Goal: Complete application form

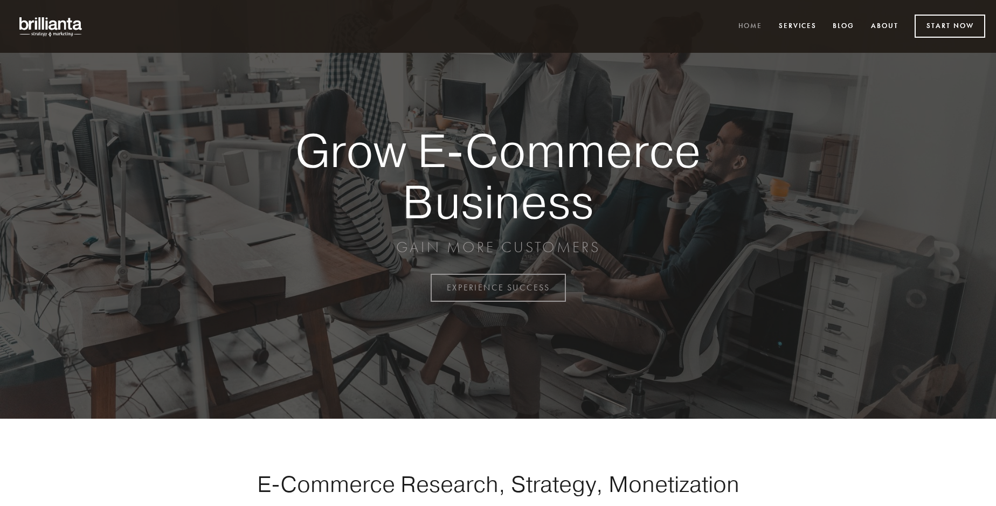
scroll to position [2826, 0]
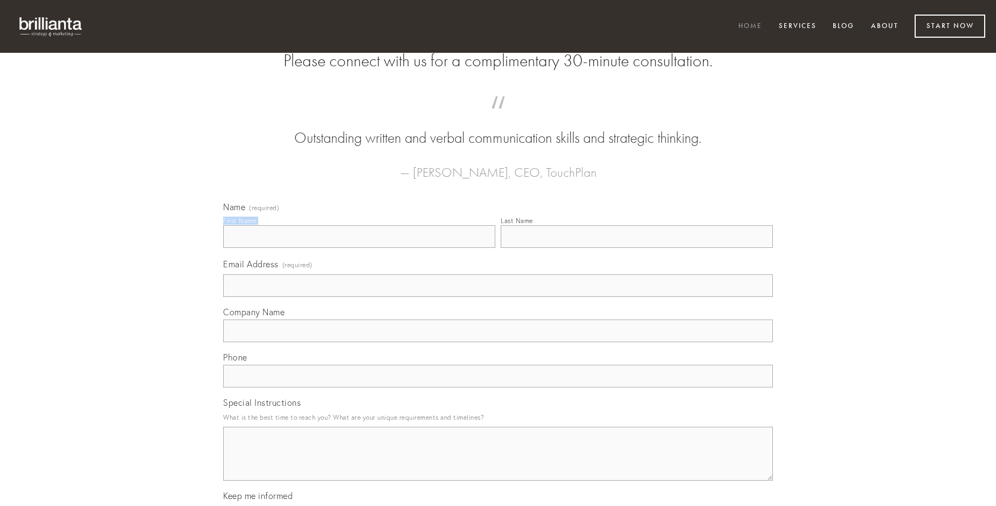
type input "[PERSON_NAME]"
click at [637, 248] on input "Last Name" at bounding box center [637, 236] width 272 height 23
type input "[PERSON_NAME]"
click at [498, 297] on input "Email Address (required)" at bounding box center [498, 285] width 550 height 23
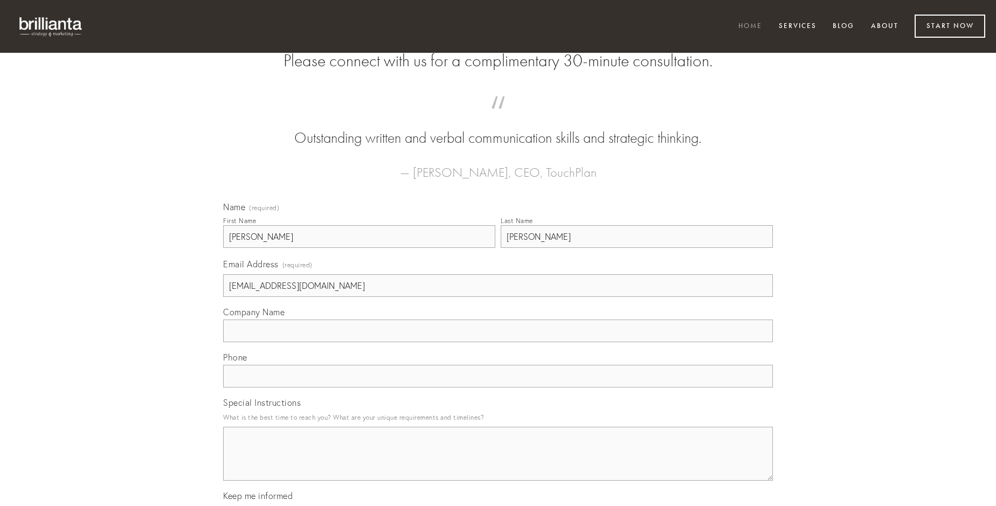
type input "[EMAIL_ADDRESS][DOMAIN_NAME]"
click at [498, 342] on input "Company Name" at bounding box center [498, 331] width 550 height 23
type input "aqua"
click at [498, 388] on input "text" at bounding box center [498, 376] width 550 height 23
click at [498, 464] on textarea "Special Instructions" at bounding box center [498, 454] width 550 height 54
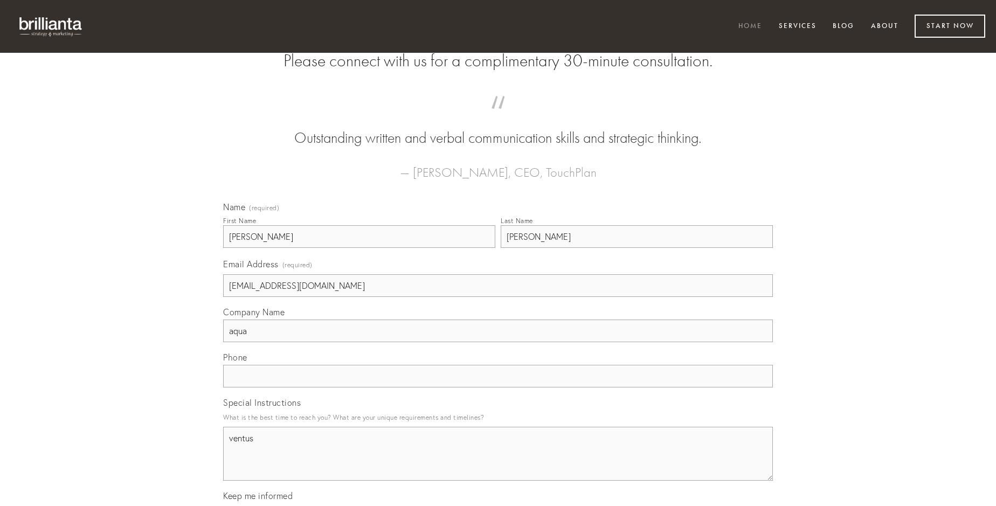
type textarea "ventus"
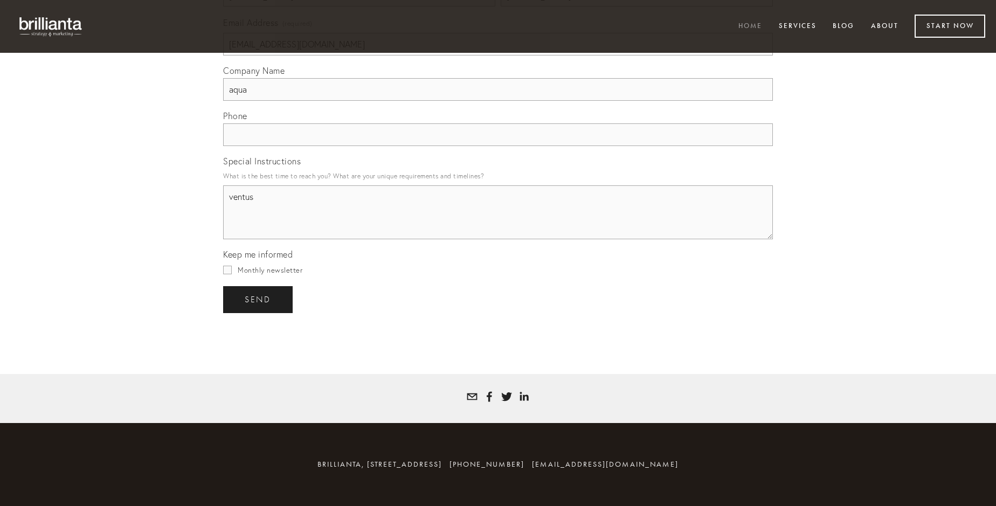
click at [259, 299] on span "send" at bounding box center [258, 300] width 26 height 10
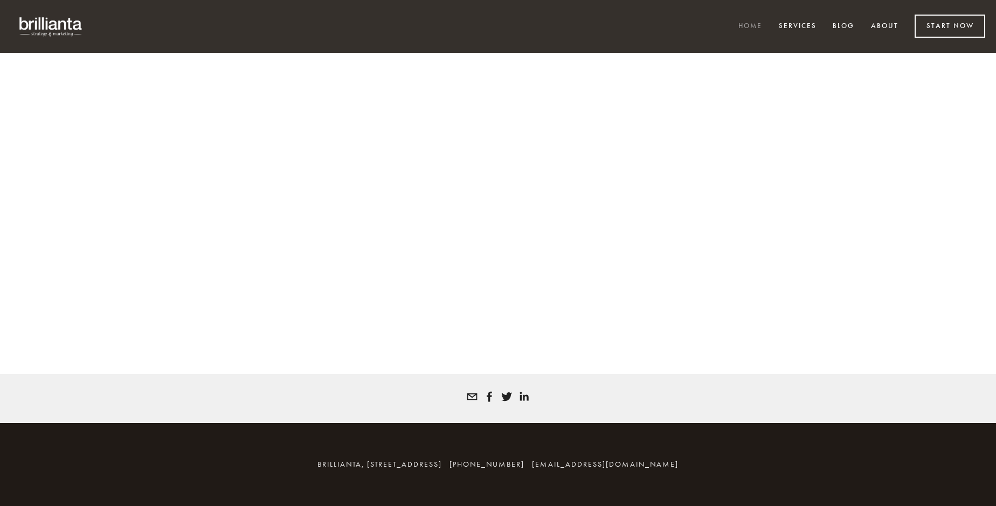
scroll to position [2811, 0]
